Goal: Task Accomplishment & Management: Manage account settings

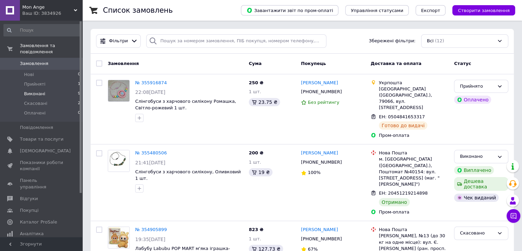
click at [50, 89] on li "Виконані 9" at bounding box center [42, 94] width 84 height 10
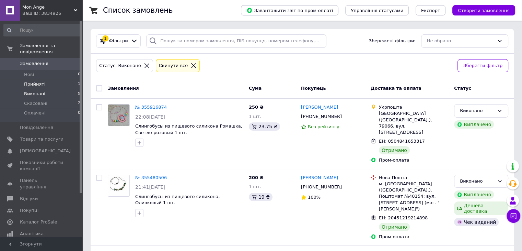
click at [48, 79] on li "Прийняті 1" at bounding box center [42, 84] width 84 height 10
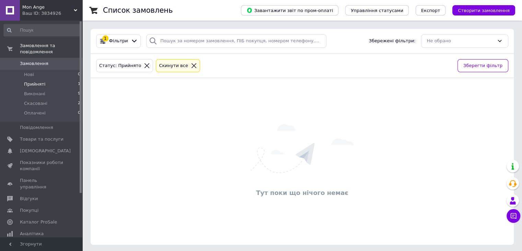
click at [49, 79] on li "Прийняті 1" at bounding box center [42, 84] width 84 height 10
click at [48, 89] on li "Виконані 9" at bounding box center [42, 94] width 84 height 10
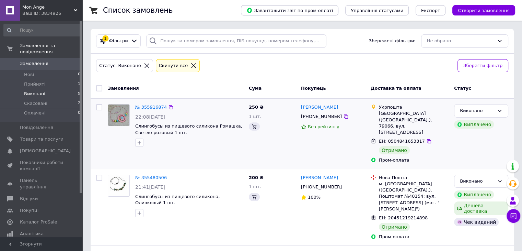
click at [119, 114] on img at bounding box center [118, 114] width 21 height 21
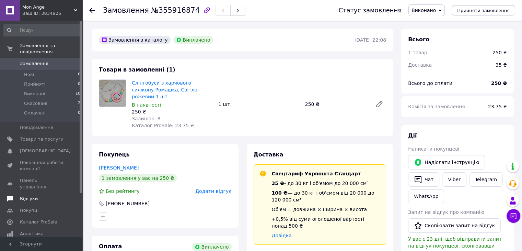
click at [37, 195] on span "Відгуки" at bounding box center [42, 198] width 44 height 6
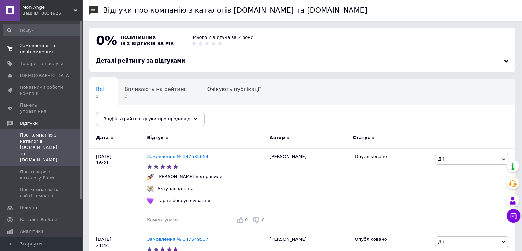
click at [37, 47] on span "Замовлення та повідомлення" at bounding box center [42, 49] width 44 height 12
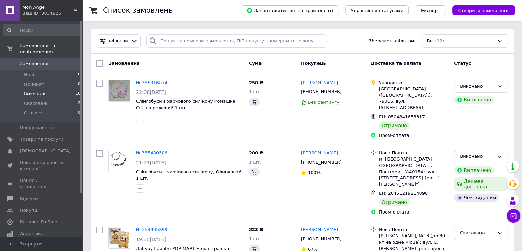
click at [50, 89] on li "Виконані 10" at bounding box center [42, 94] width 84 height 10
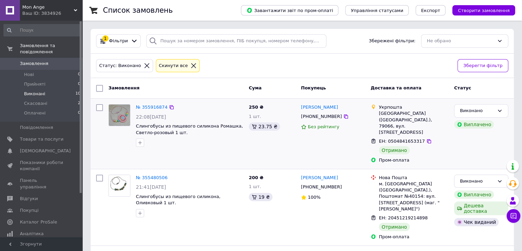
click at [117, 112] on img at bounding box center [119, 114] width 21 height 21
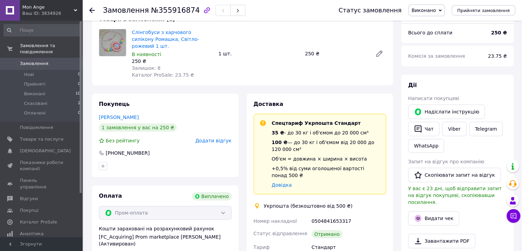
scroll to position [47, 0]
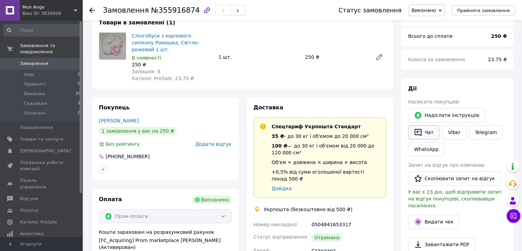
click at [426, 133] on button "Чат" at bounding box center [423, 132] width 31 height 14
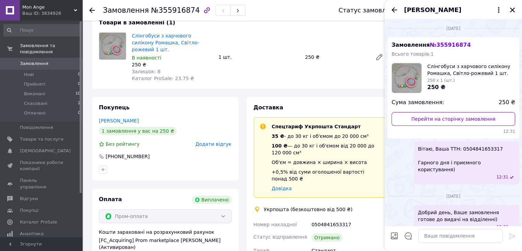
scroll to position [4, 0]
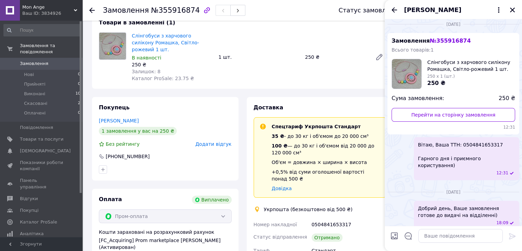
click at [263, 36] on div "Слінгобуси з харчового силікону Ромашка, Світло-рожевий 1 шт. В наявності 250 ₴…" at bounding box center [259, 57] width 260 height 52
